Goal: Information Seeking & Learning: Learn about a topic

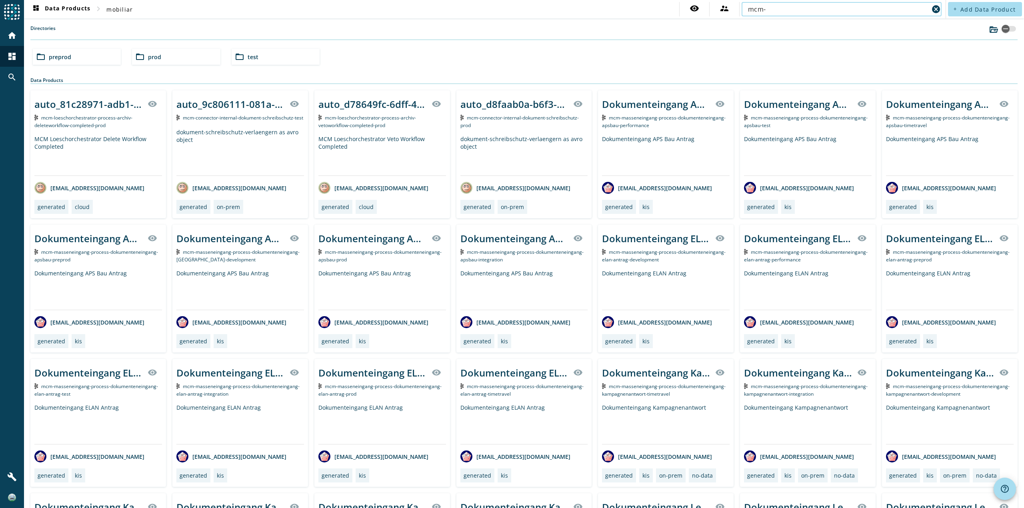
click at [796, 10] on input "mcm-" at bounding box center [838, 9] width 181 height 10
paste input "daten-process-notifikation-v2"
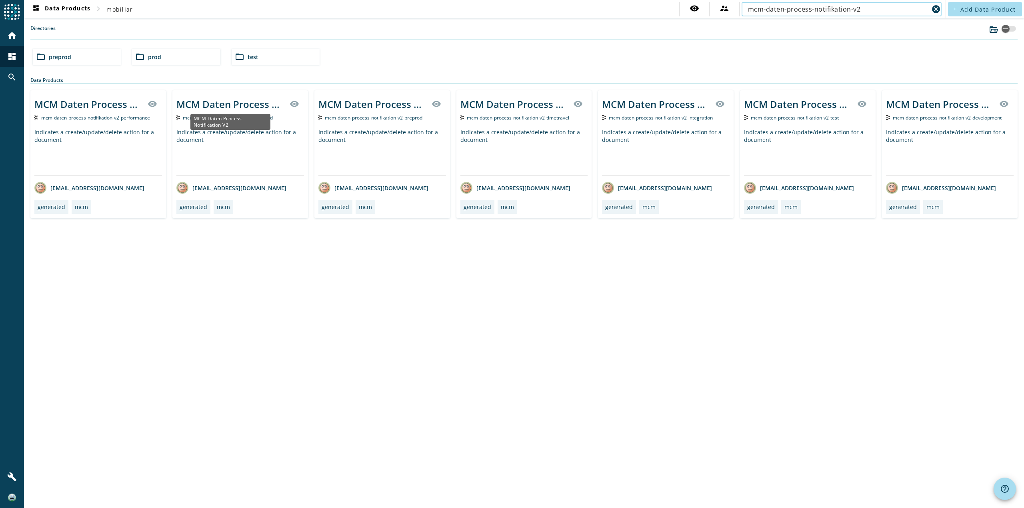
type input "mcm-daten-process-notifikation-v2"
click at [236, 108] on div "MCM Daten Process Notifikation V2" at bounding box center [230, 104] width 108 height 13
click at [382, 113] on div "MCM Daten Process Notifikation V2 visibility" at bounding box center [382, 103] width 128 height 19
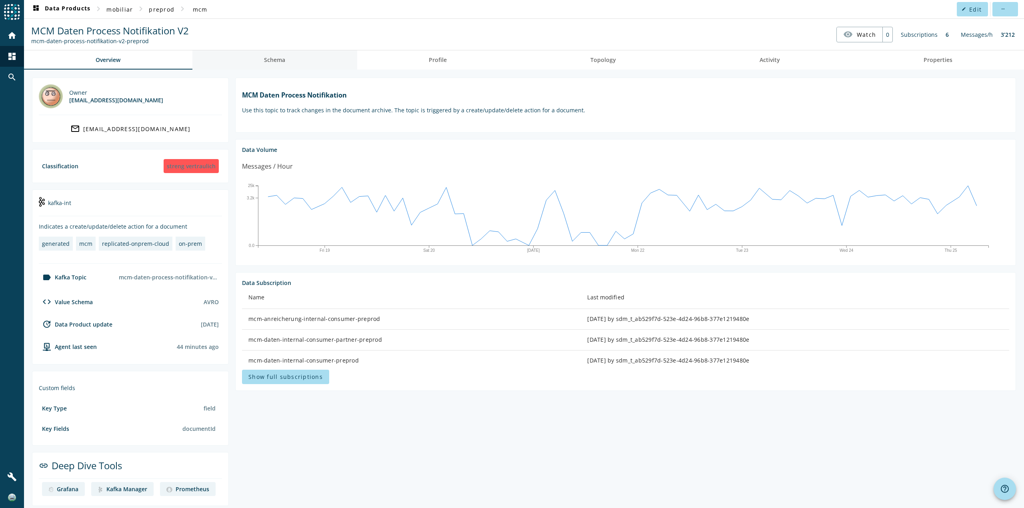
click at [284, 57] on span "Schema" at bounding box center [274, 60] width 21 height 6
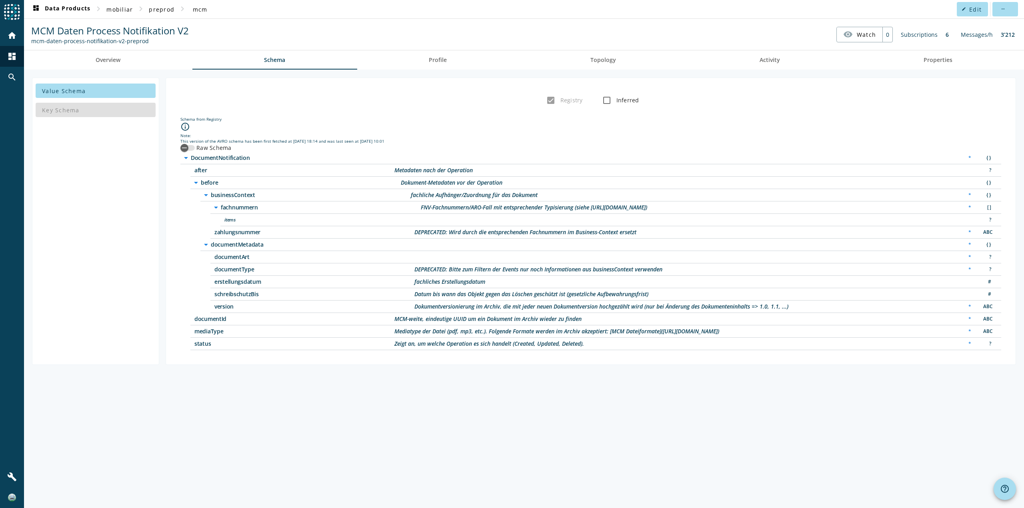
click at [215, 208] on icon "arrow_drop_down" at bounding box center [216, 208] width 10 height 10
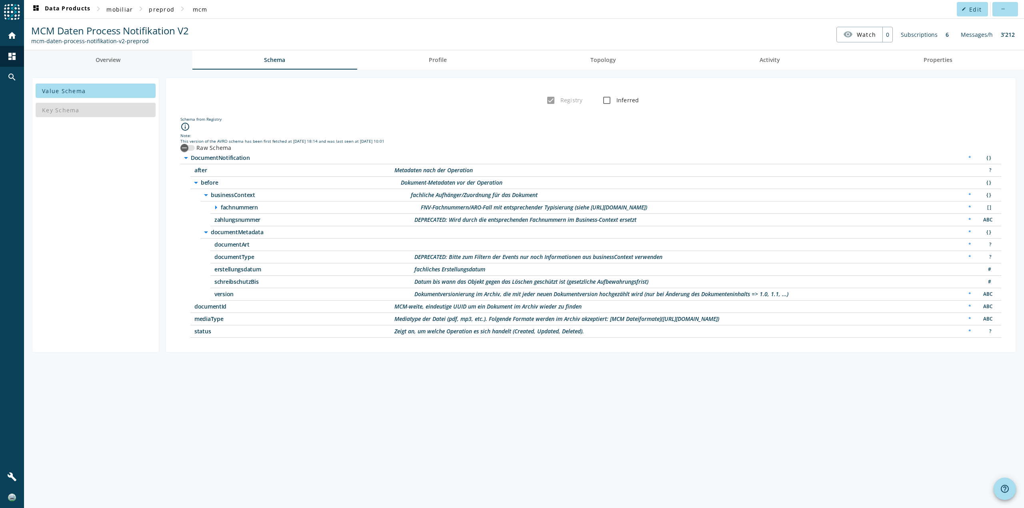
click at [140, 61] on link "Overview" at bounding box center [108, 59] width 168 height 19
